Goal: Information Seeking & Learning: Learn about a topic

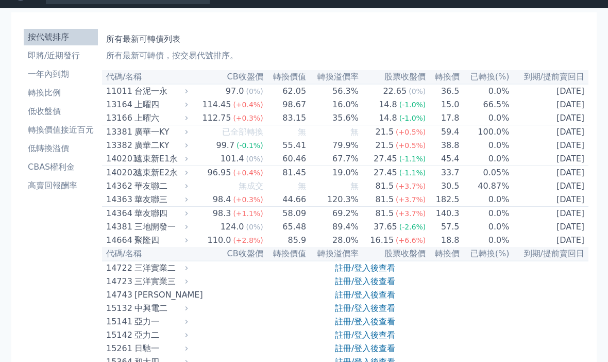
scroll to position [18, 0]
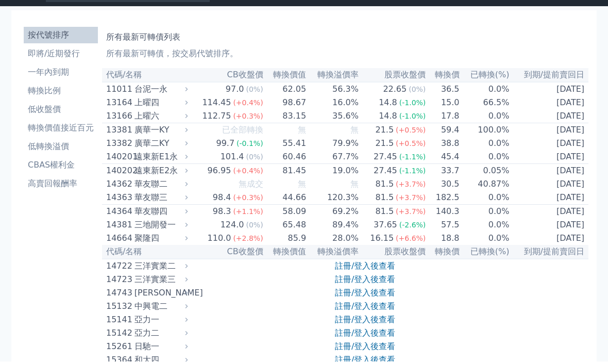
click at [63, 55] on li "即將/近期發行" at bounding box center [61, 54] width 74 height 12
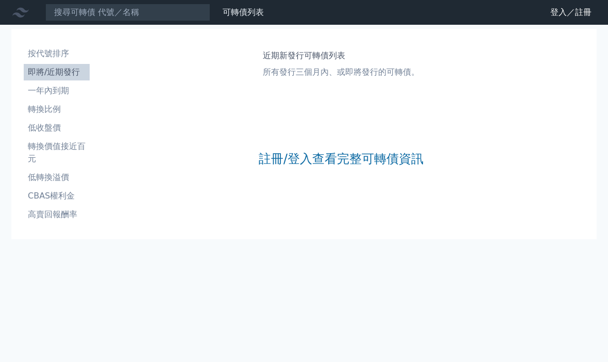
click at [383, 165] on link "註冊/登入查看完整可轉債資訊" at bounding box center [341, 159] width 165 height 16
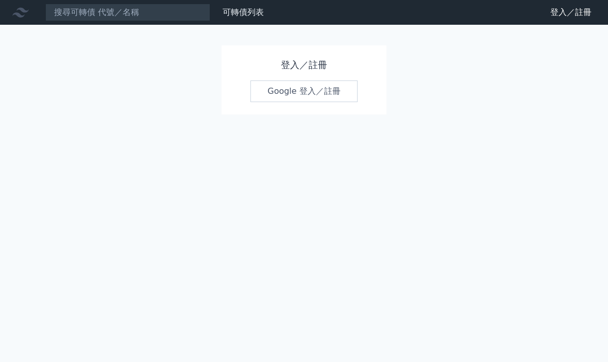
click at [290, 89] on link "Google 登入／註冊" at bounding box center [304, 91] width 107 height 22
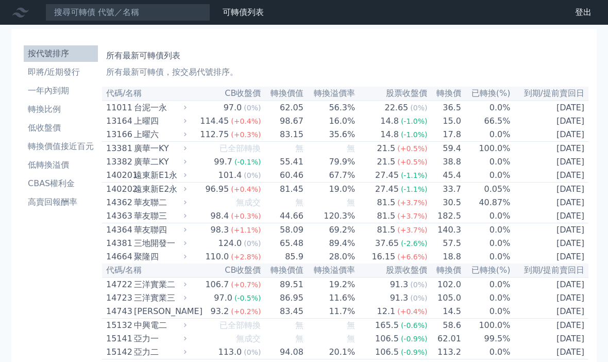
scroll to position [13, 0]
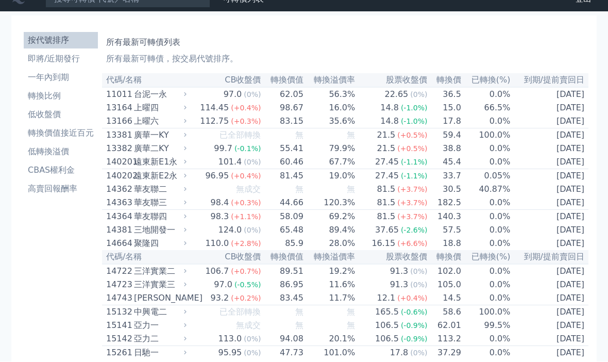
click at [62, 62] on li "即將/近期發行" at bounding box center [61, 59] width 74 height 12
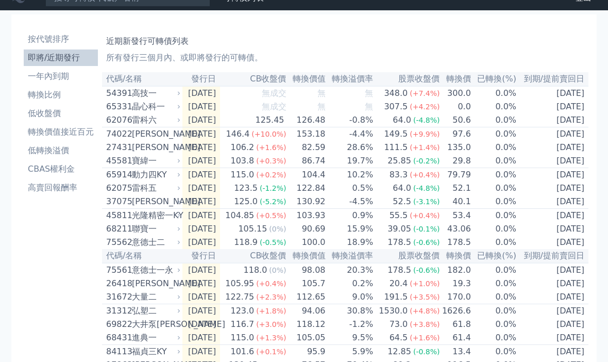
scroll to position [14, 0]
click at [37, 195] on link "高賣回報酬率" at bounding box center [61, 187] width 74 height 16
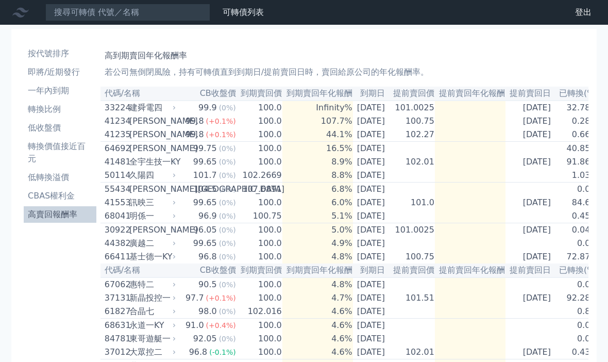
click at [53, 197] on li "CBAS權利金" at bounding box center [60, 196] width 73 height 12
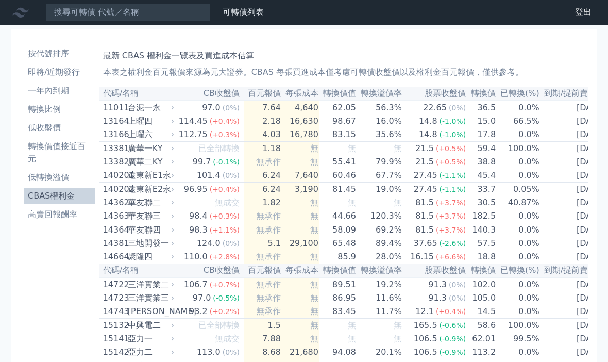
click at [59, 208] on li "高賣回報酬率" at bounding box center [59, 214] width 71 height 12
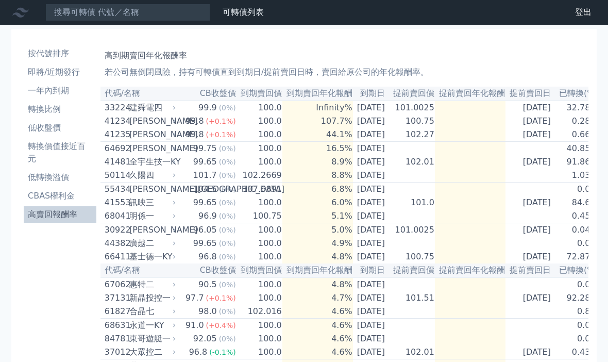
click at [37, 145] on li "轉換價值接近百元" at bounding box center [60, 152] width 73 height 25
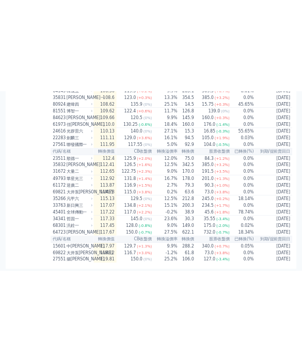
scroll to position [1856, 0]
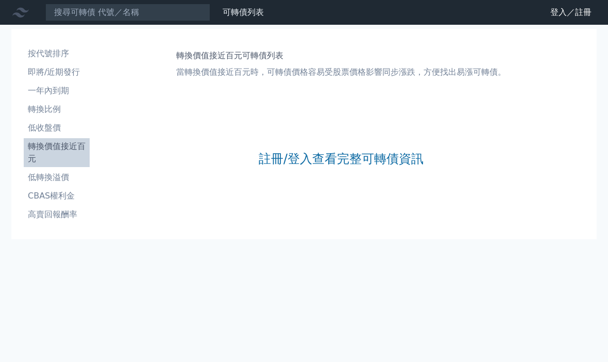
scroll to position [36, 0]
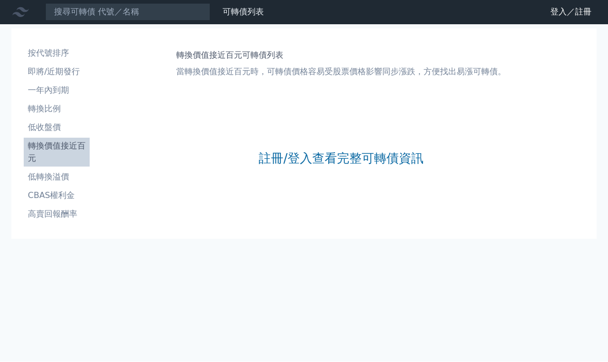
click at [323, 151] on link "註冊/登入查看完整可轉債資訊" at bounding box center [341, 159] width 165 height 16
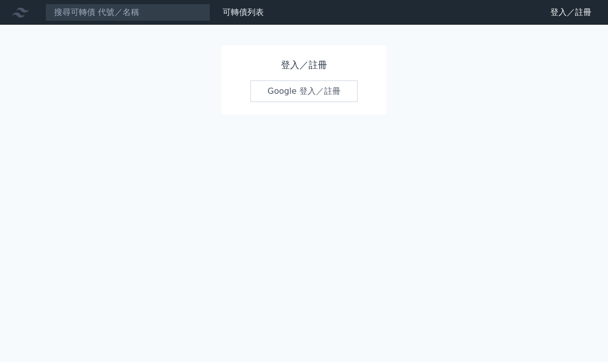
click at [334, 92] on link "Google 登入／註冊" at bounding box center [304, 91] width 107 height 22
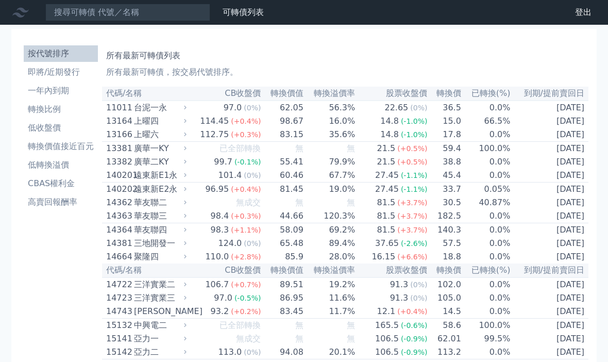
click at [77, 152] on li "轉換價值接近百元" at bounding box center [61, 146] width 74 height 12
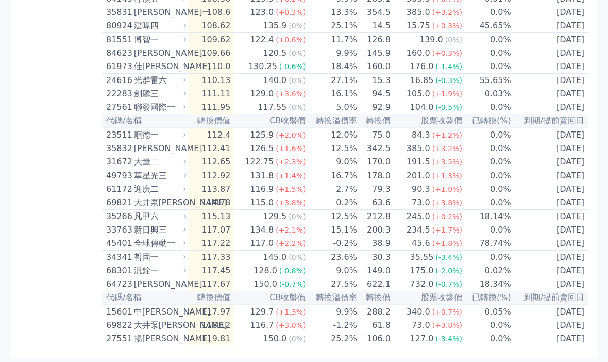
scroll to position [2083, 0]
